Goal: Task Accomplishment & Management: Use online tool/utility

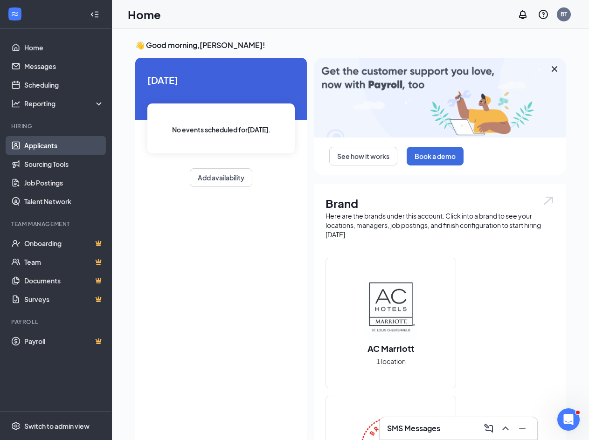
click at [27, 145] on link "Applicants" at bounding box center [64, 145] width 80 height 19
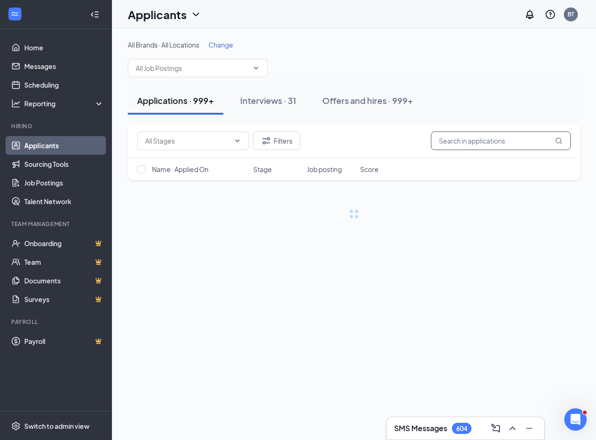
click at [469, 143] on input "text" at bounding box center [501, 141] width 140 height 19
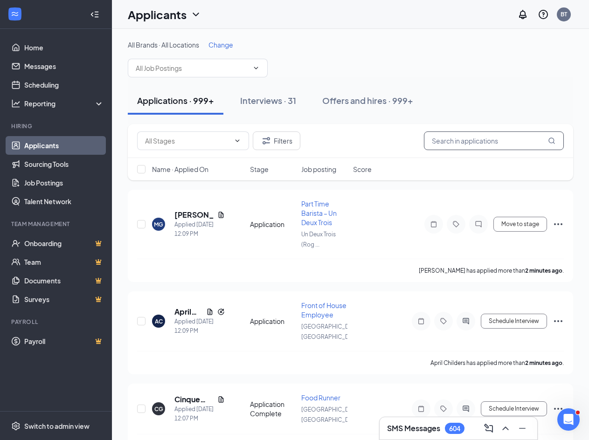
paste input "[EMAIL_ADDRESS][DOMAIN_NAME]"
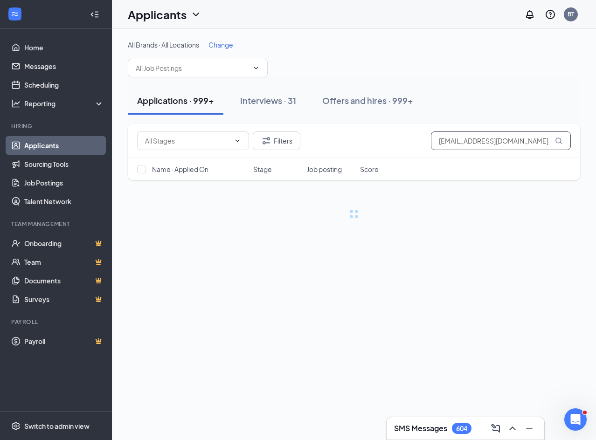
type input "[EMAIL_ADDRESS][DOMAIN_NAME]"
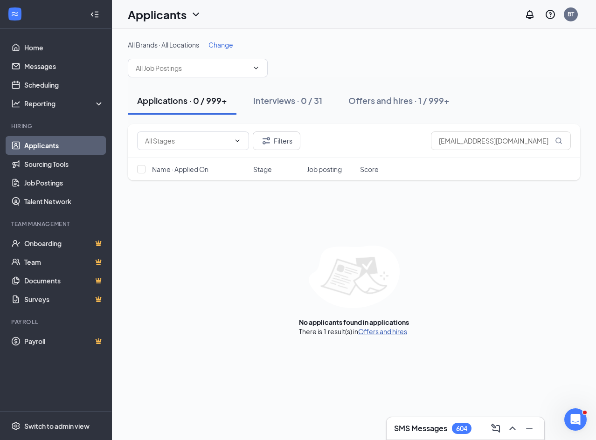
click at [385, 335] on link "Offers and hires" at bounding box center [382, 332] width 49 height 8
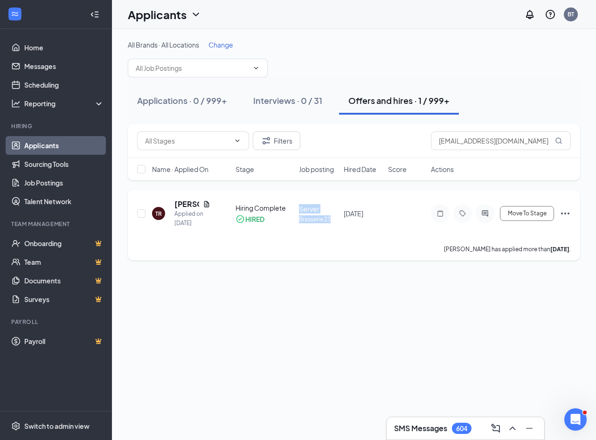
drag, startPoint x: 324, startPoint y: 220, endPoint x: 294, endPoint y: 221, distance: 29.9
click at [294, 221] on div "TR [PERSON_NAME] Applied on [DATE] Hiring Complete HIRED Server Brasserie 23 [D…" at bounding box center [354, 218] width 434 height 38
click at [452, 144] on input "[EMAIL_ADDRESS][DOMAIN_NAME]" at bounding box center [501, 141] width 140 height 19
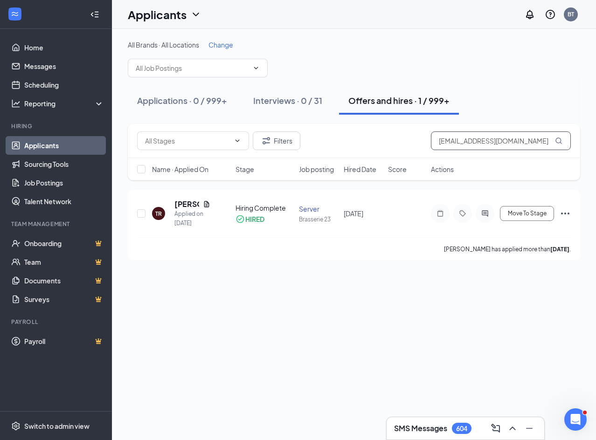
paste input "[EMAIL_ADDRESS]"
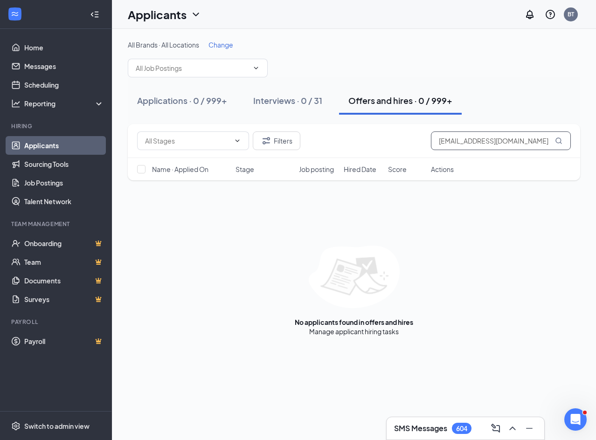
click at [465, 144] on input "[EMAIL_ADDRESS][DOMAIN_NAME]" at bounding box center [501, 141] width 140 height 19
paste input "[PERSON_NAME]"
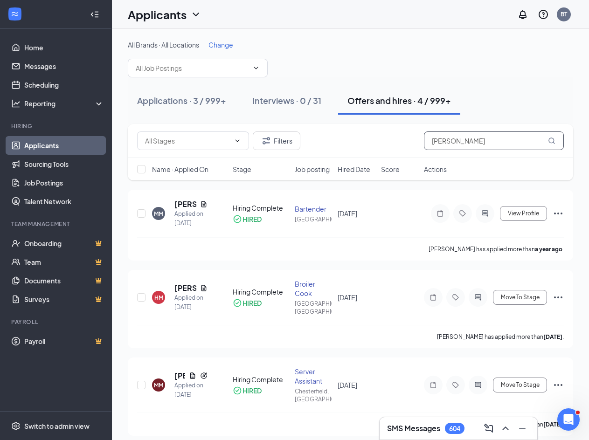
click at [430, 138] on input "[PERSON_NAME]" at bounding box center [494, 141] width 140 height 19
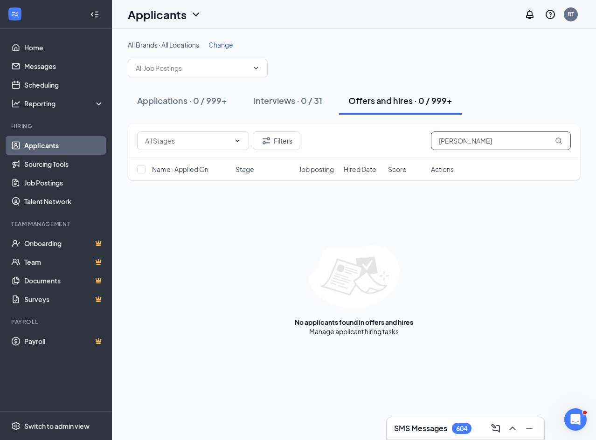
click at [476, 141] on input "[PERSON_NAME]" at bounding box center [501, 141] width 140 height 19
paste input "[PHONE_NUMBER]"
click at [481, 140] on input "[PHONE_NUMBER]" at bounding box center [501, 141] width 140 height 19
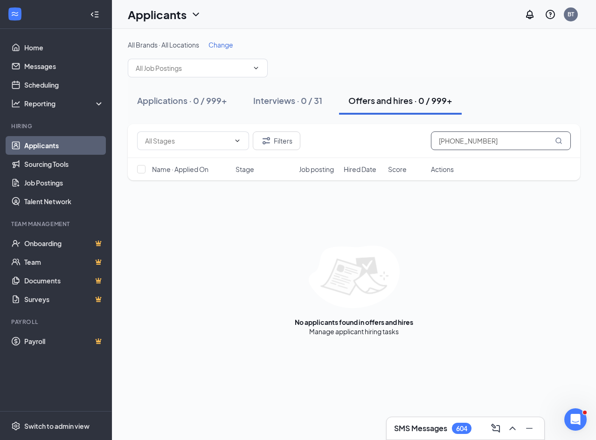
click at [481, 140] on input "[PHONE_NUMBER]" at bounding box center [501, 141] width 140 height 19
paste input "[EMAIL_ADDRESS][DOMAIN_NAME]"
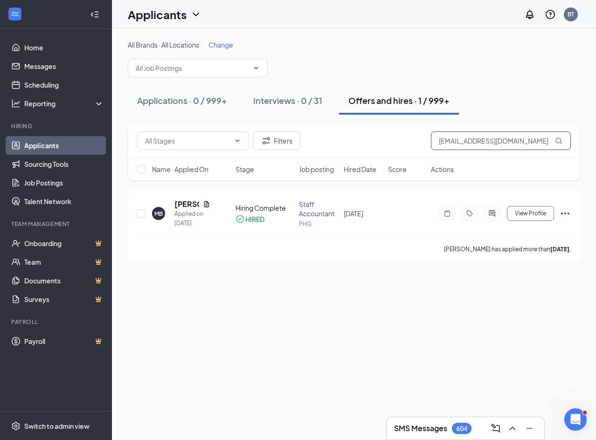
click at [459, 140] on input "[EMAIL_ADDRESS][DOMAIN_NAME]" at bounding box center [501, 141] width 140 height 19
paste input "[PERSON_NAME]"
type input "[PERSON_NAME]"
